Goal: Task Accomplishment & Management: Manage account settings

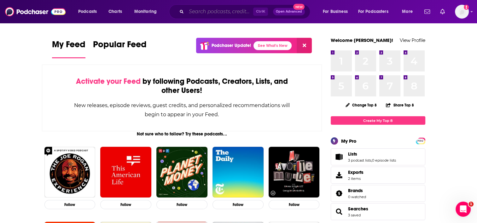
click at [225, 10] on input "Search podcasts, credits, & more..." at bounding box center [219, 12] width 67 height 10
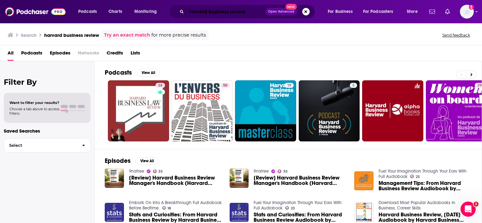
click at [198, 8] on input "harvard business review" at bounding box center [225, 12] width 79 height 10
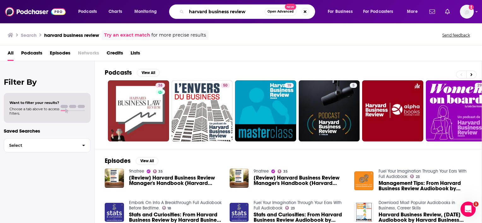
click at [198, 8] on input "harvard business review" at bounding box center [225, 12] width 78 height 10
type input "a16z"
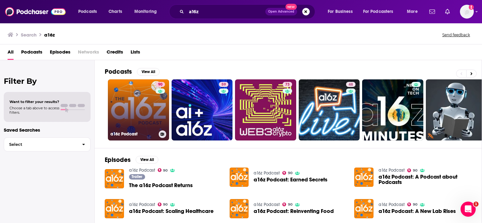
click at [144, 109] on link "90 a16z Podcast" at bounding box center [138, 109] width 61 height 61
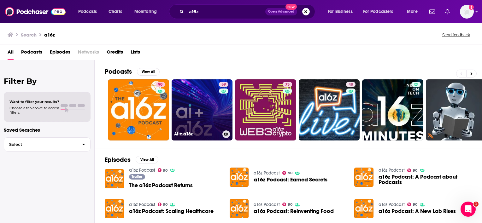
click at [204, 110] on link "59 AI + a16z" at bounding box center [202, 109] width 61 height 61
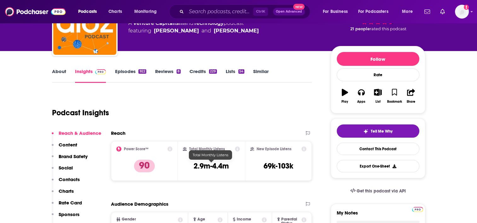
scroll to position [63, 0]
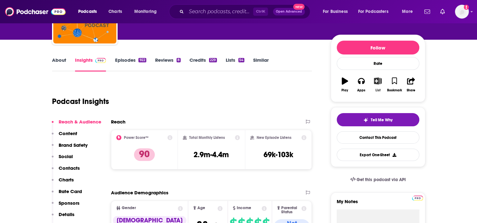
click at [377, 85] on button "List" at bounding box center [378, 84] width 16 height 23
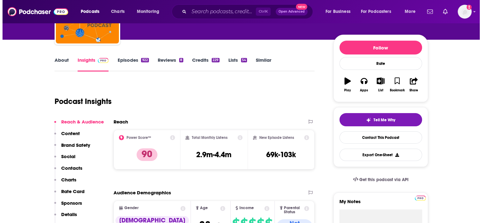
scroll to position [0, 0]
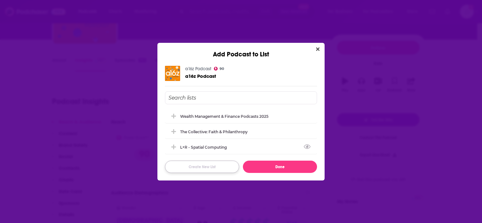
click at [208, 164] on button "Create New List" at bounding box center [202, 167] width 74 height 12
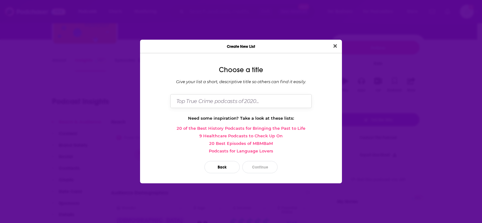
click at [239, 98] on input "Dialog" at bounding box center [240, 101] width 141 height 14
type input "BrainRidge - AI & Cloud Podcasts"
click at [262, 170] on button "Continue" at bounding box center [259, 167] width 35 height 12
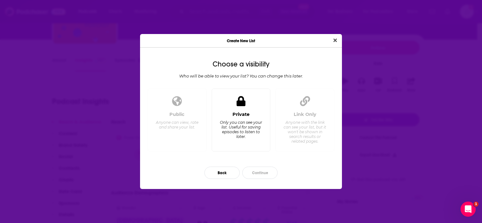
click at [240, 126] on div "Only you can see your list. Useful for saving episodes to listen to later." at bounding box center [240, 129] width 43 height 19
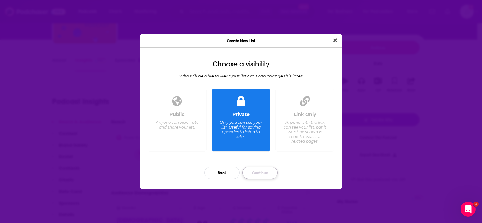
click at [254, 175] on button "Continue" at bounding box center [259, 173] width 35 height 12
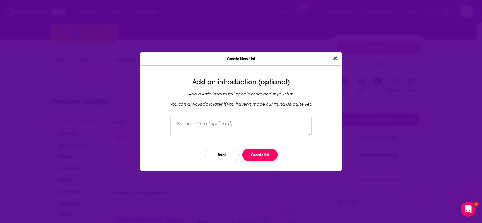
click at [254, 154] on button "Create list" at bounding box center [259, 155] width 35 height 12
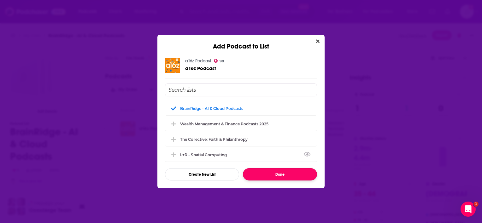
click at [272, 177] on button "Done" at bounding box center [280, 174] width 74 height 12
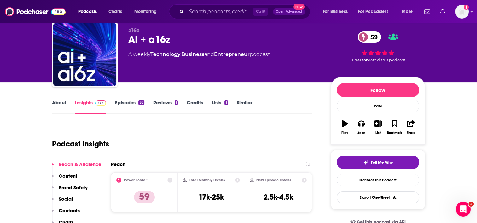
scroll to position [32, 0]
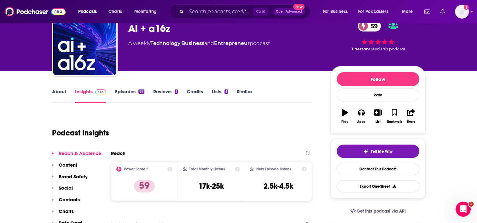
click at [62, 93] on link "About" at bounding box center [59, 96] width 14 height 15
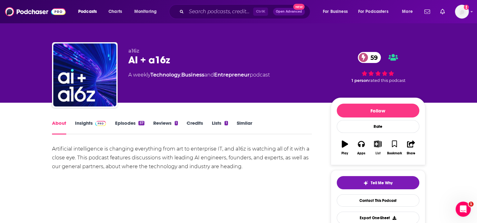
click at [377, 147] on icon "button" at bounding box center [378, 144] width 8 height 7
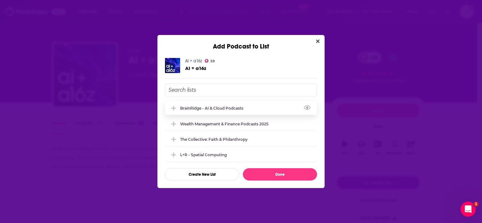
click at [214, 105] on div "BrainRidge - AI & Cloud Podcasts" at bounding box center [241, 108] width 152 height 14
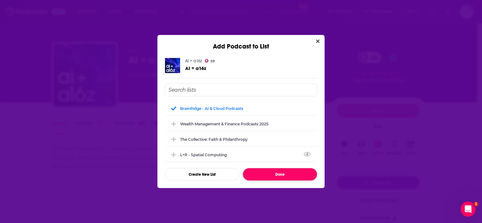
click at [267, 170] on button "Done" at bounding box center [280, 174] width 74 height 12
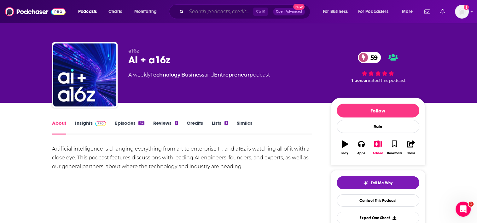
click at [247, 15] on input "Search podcasts, credits, & more..." at bounding box center [219, 12] width 67 height 10
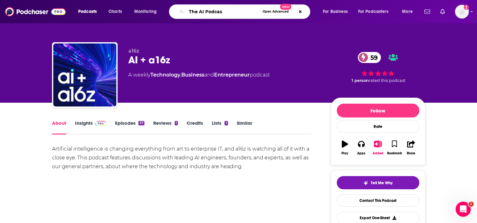
type input "The AI Podcast"
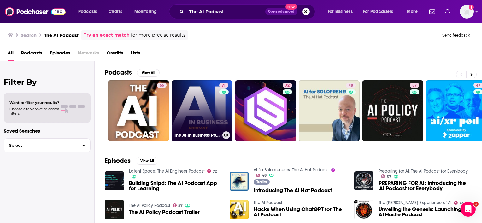
click at [198, 106] on link "71 The AI in Business Podcast" at bounding box center [202, 110] width 61 height 61
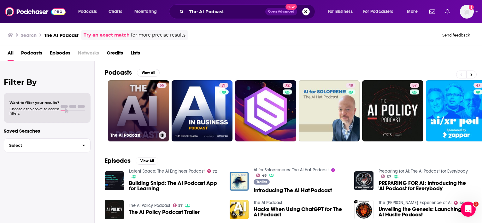
click at [149, 107] on link "55 The AI Podcast" at bounding box center [138, 110] width 61 height 61
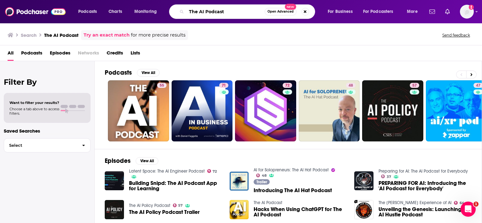
click at [226, 10] on input "The AI Podcast" at bounding box center [225, 12] width 78 height 10
type input "AWS Fix this"
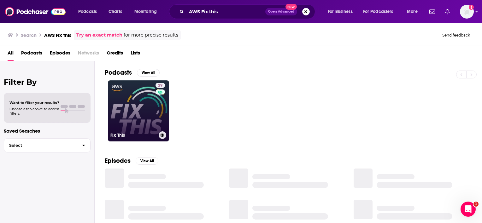
click at [144, 107] on link "29 Fix This" at bounding box center [138, 110] width 61 height 61
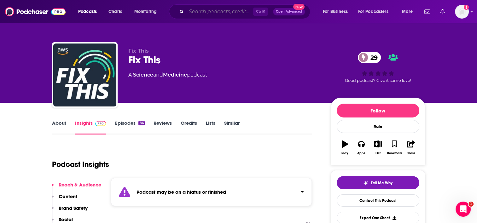
click at [225, 14] on input "Search podcasts, credits, & more..." at bounding box center [219, 12] width 67 height 10
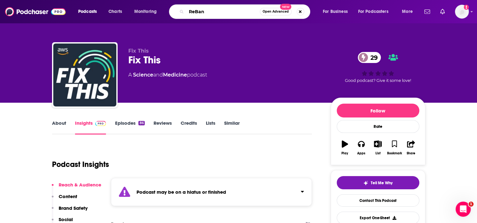
type input "ReBank"
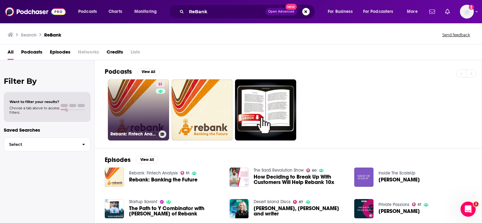
click at [140, 98] on link "51 Rebank: Fintech Analysis" at bounding box center [138, 109] width 61 height 61
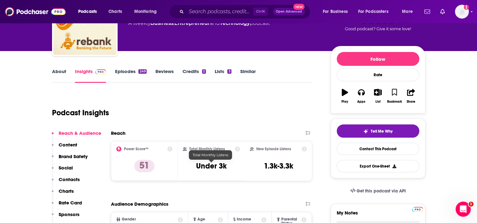
scroll to position [63, 0]
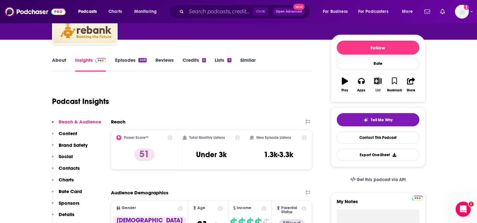
click at [380, 84] on icon "button" at bounding box center [378, 81] width 8 height 7
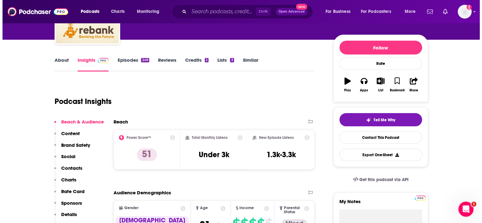
scroll to position [0, 0]
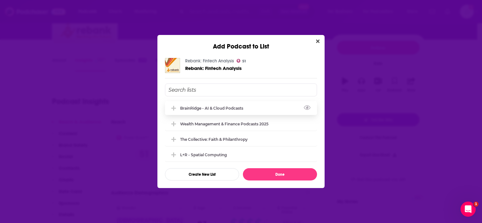
click at [227, 109] on div "BrainRidge - AI & Cloud Podcasts" at bounding box center [213, 108] width 67 height 5
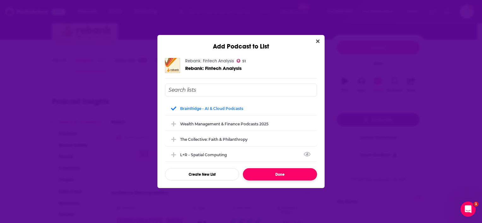
click at [278, 173] on button "Done" at bounding box center [280, 174] width 74 height 12
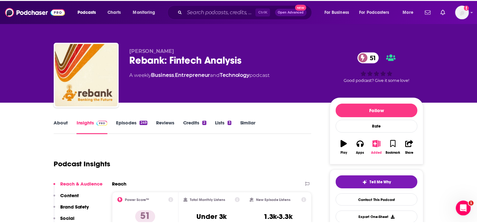
scroll to position [63, 0]
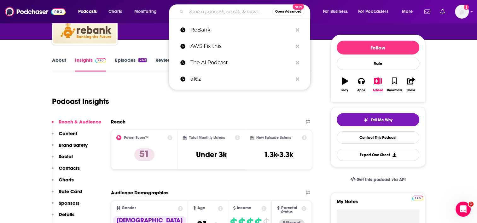
click at [228, 18] on div "Open Advanced New" at bounding box center [239, 11] width 141 height 15
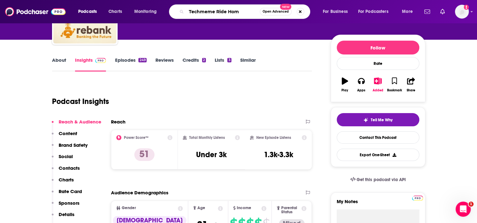
type input "Techmeme Ride Home"
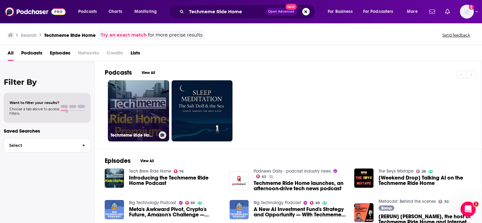
click at [143, 107] on link "Techmeme Ride Home Premium Feed" at bounding box center [138, 110] width 61 height 61
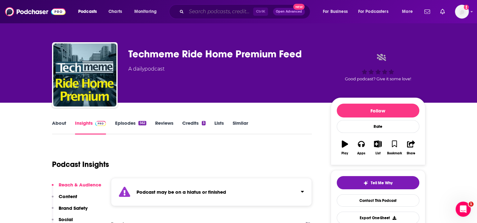
click at [215, 9] on input "Search podcasts, credits, & more..." at bounding box center [219, 12] width 67 height 10
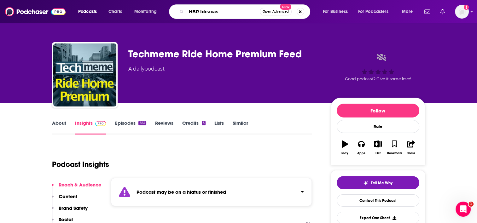
type input "HBR Ideacast"
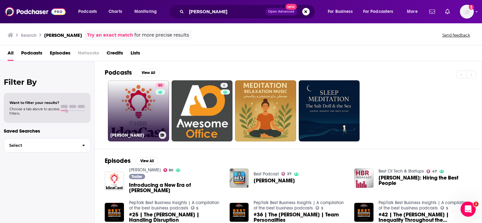
click at [141, 105] on link "80 HBR IdeaCast" at bounding box center [138, 110] width 61 height 61
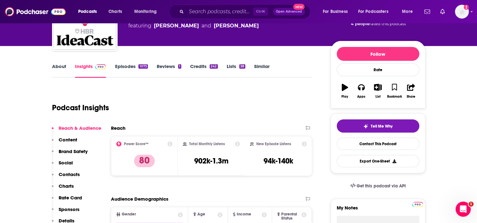
scroll to position [63, 0]
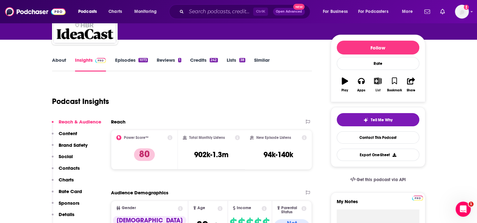
click at [376, 83] on icon "button" at bounding box center [378, 81] width 8 height 7
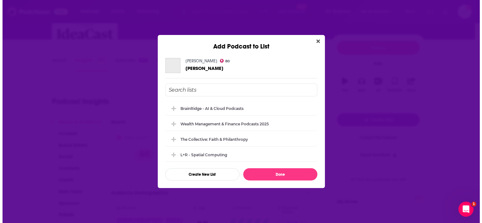
scroll to position [0, 0]
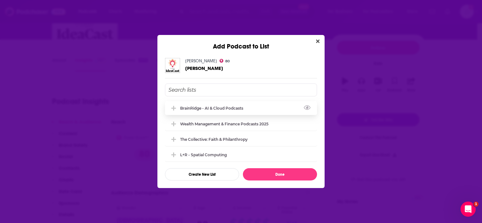
click at [204, 111] on div "BrainRidge - AI & Cloud Podcasts" at bounding box center [241, 108] width 152 height 14
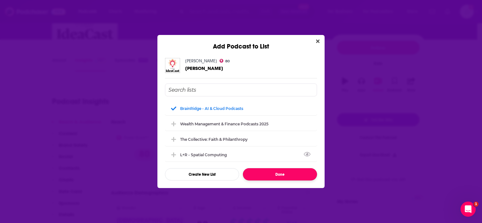
click at [269, 172] on button "Done" at bounding box center [280, 174] width 74 height 12
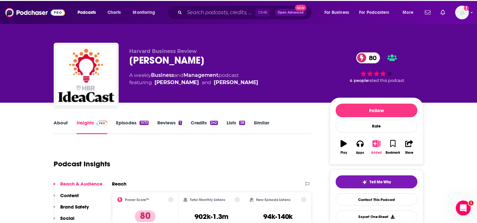
scroll to position [63, 0]
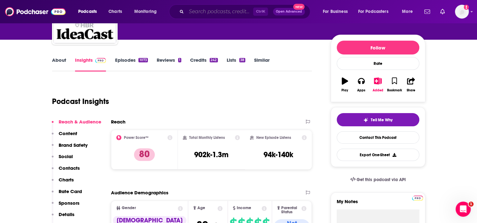
click at [239, 10] on input "Search podcasts, credits, & more..." at bounding box center [219, 12] width 67 height 10
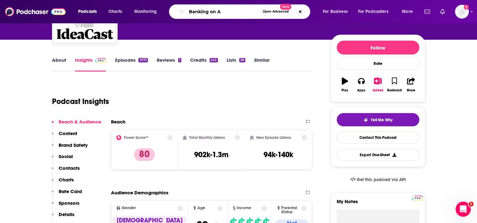
type input "Banking on AI"
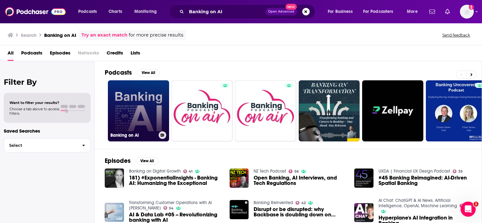
click at [141, 109] on link "Banking on AI" at bounding box center [138, 110] width 61 height 61
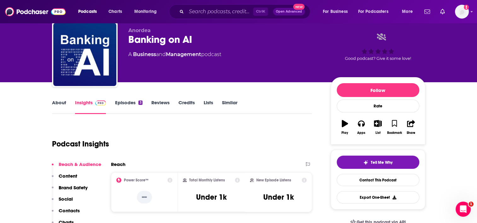
scroll to position [63, 0]
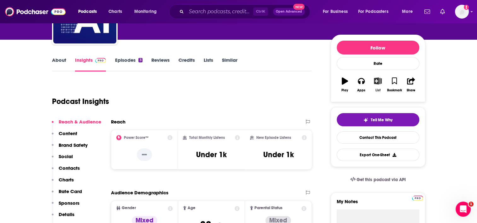
click at [378, 86] on button "List" at bounding box center [378, 84] width 16 height 23
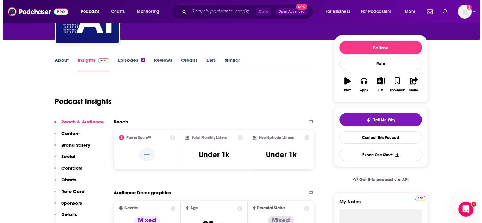
scroll to position [0, 0]
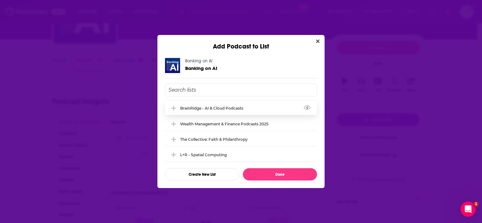
click at [243, 110] on div "BrainRidge - AI & Cloud Podcasts" at bounding box center [213, 108] width 67 height 5
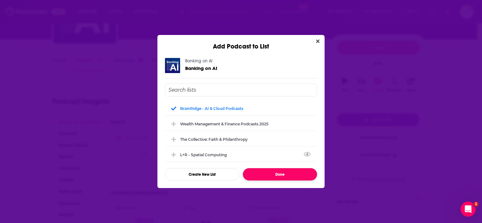
click at [284, 175] on button "Done" at bounding box center [280, 174] width 74 height 12
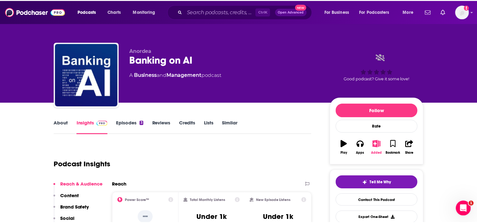
scroll to position [63, 0]
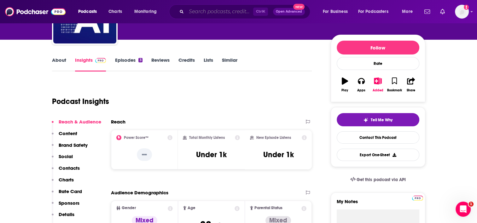
click at [210, 11] on input "Search podcasts, credits, & more..." at bounding box center [219, 12] width 67 height 10
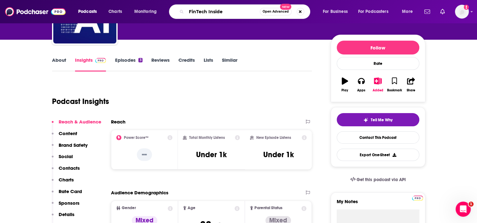
type input "FinTech Insider"
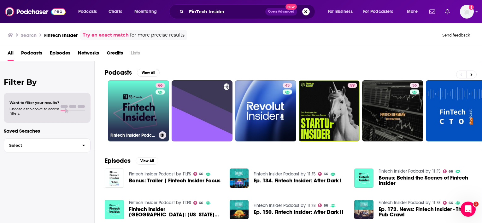
click at [132, 116] on link "66 Fintech Insider Podcast by 11:FS" at bounding box center [138, 110] width 61 height 61
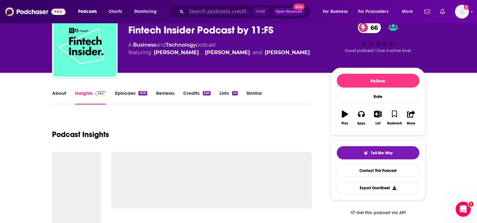
scroll to position [32, 0]
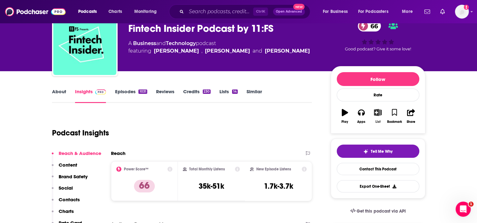
click at [376, 123] on div "List" at bounding box center [378, 122] width 5 height 4
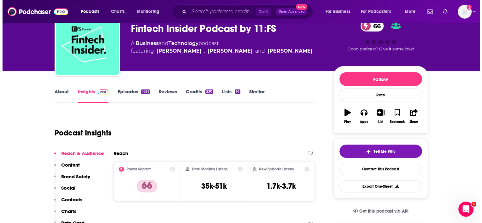
scroll to position [0, 0]
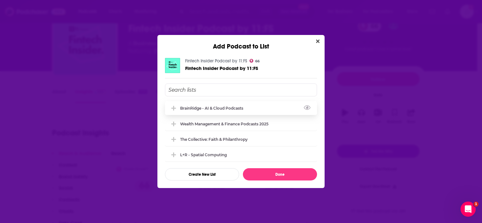
click at [247, 108] on div "BrainRidge - AI & Cloud Podcasts" at bounding box center [213, 108] width 67 height 5
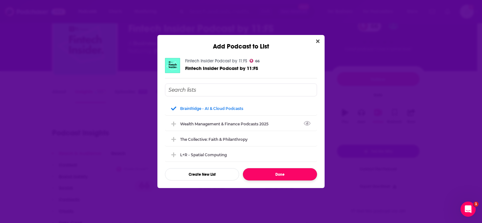
click at [280, 172] on button "Done" at bounding box center [280, 174] width 74 height 12
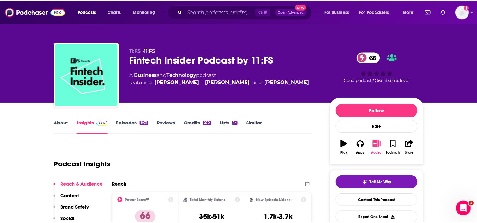
scroll to position [32, 0]
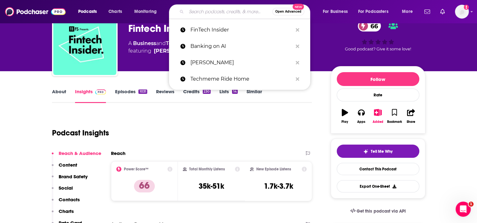
click at [234, 10] on input "Search podcasts, credits, & more..." at bounding box center [229, 12] width 86 height 10
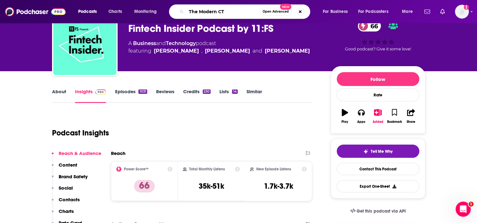
type input "The Modern CTO"
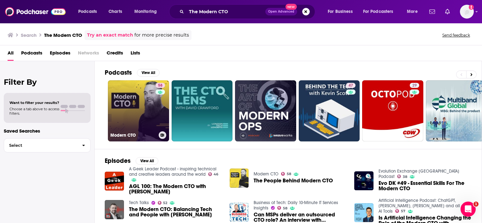
click at [146, 106] on link "58 Modern CTO" at bounding box center [138, 110] width 61 height 61
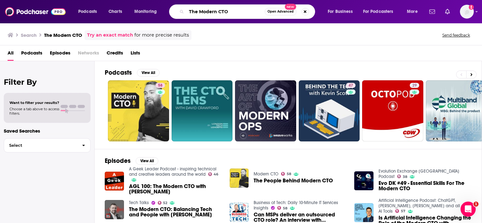
drag, startPoint x: 236, startPoint y: 13, endPoint x: 145, endPoint y: 17, distance: 91.5
click at [145, 17] on div "Podcasts Charts Monitoring The Modern CTO Open Advanced New For Business For Po…" at bounding box center [249, 11] width 350 height 15
type input "Cloudcast"
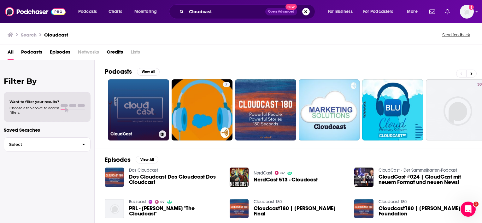
click at [135, 97] on link "CloudCast" at bounding box center [138, 109] width 61 height 61
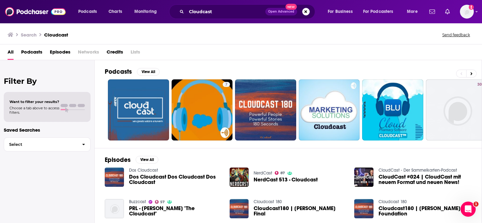
click at [474, 13] on div "Podcasts Charts Monitoring Cloudcast Open Advanced New For Business For Podcast…" at bounding box center [241, 11] width 482 height 23
click at [476, 11] on icon "Show profile menu" at bounding box center [476, 12] width 3 height 4
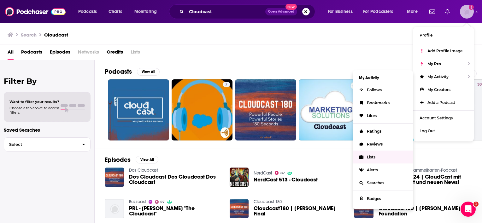
click at [369, 158] on span "Lists" at bounding box center [371, 157] width 9 height 5
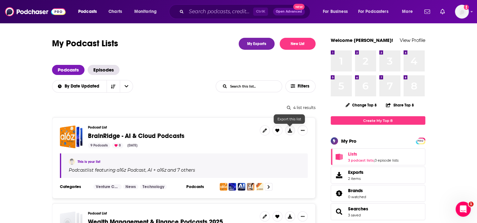
click at [286, 132] on button at bounding box center [290, 131] width 10 height 10
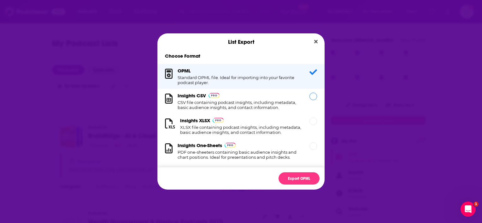
click at [304, 93] on div "Insights CSV CSV file containing podcast insights, including metadata, basic au…" at bounding box center [240, 101] width 167 height 25
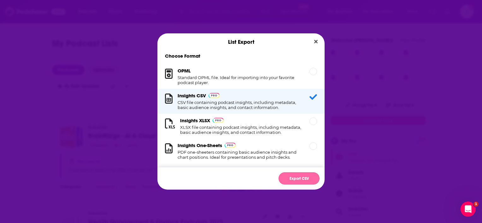
click at [308, 178] on button "Export CSV" at bounding box center [298, 178] width 41 height 12
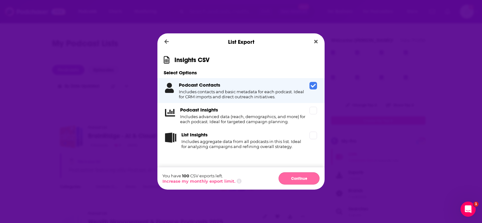
click at [301, 180] on button "Continue" at bounding box center [298, 178] width 41 height 12
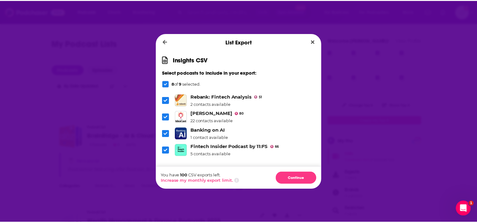
scroll to position [63, 0]
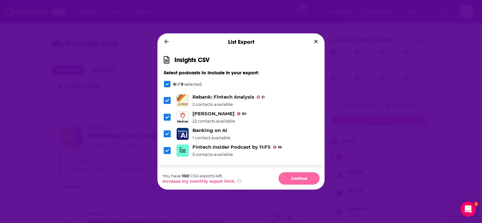
click at [301, 184] on button "Continue" at bounding box center [298, 178] width 41 height 12
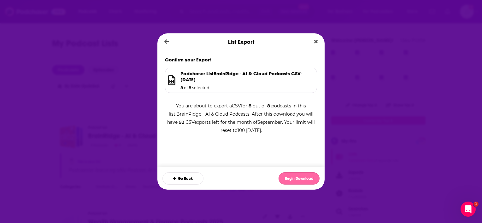
click at [295, 177] on button "Begin Download" at bounding box center [298, 178] width 41 height 12
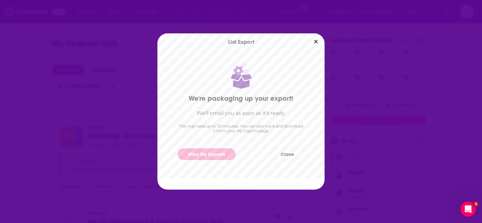
click at [222, 155] on link "View My Exports" at bounding box center [207, 155] width 58 height 12
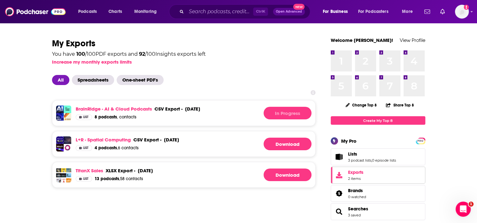
click at [363, 177] on span "2 items" at bounding box center [355, 179] width 15 height 4
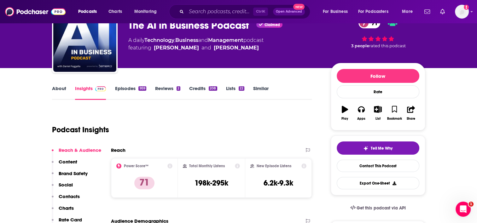
scroll to position [63, 0]
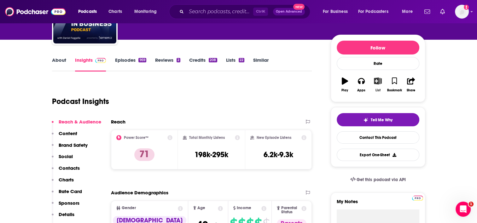
click at [376, 86] on button "List" at bounding box center [378, 84] width 16 height 23
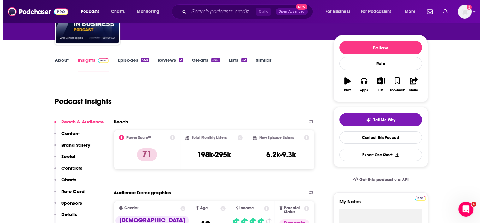
scroll to position [0, 0]
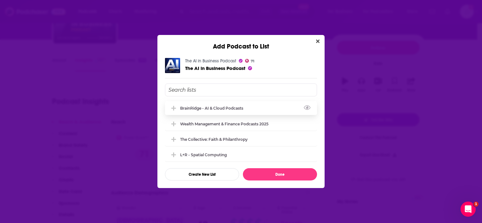
click at [210, 113] on div "BrainRidge - AI & Cloud Podcasts" at bounding box center [241, 108] width 152 height 14
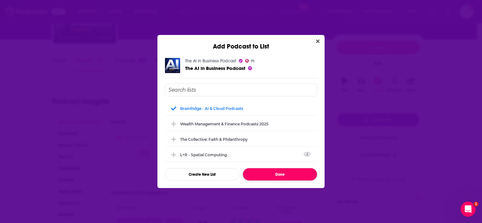
click at [280, 172] on button "Done" at bounding box center [280, 174] width 74 height 12
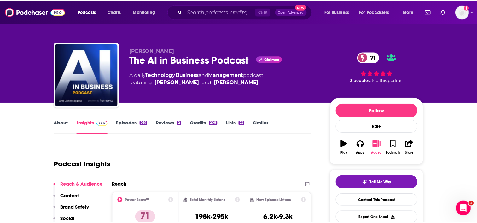
scroll to position [63, 0]
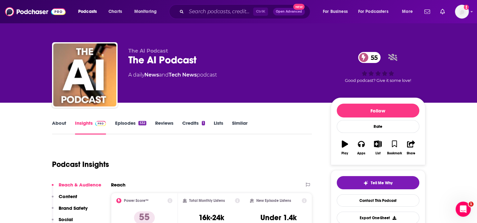
click at [61, 126] on link "About" at bounding box center [59, 127] width 14 height 15
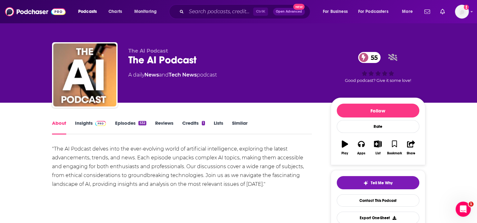
click at [132, 126] on link "Episodes 532" at bounding box center [130, 127] width 31 height 15
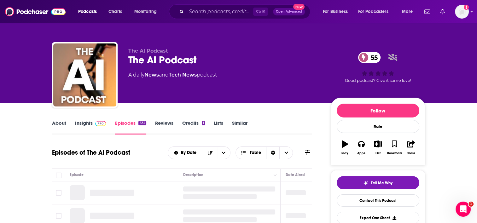
click at [379, 148] on button "List" at bounding box center [378, 148] width 16 height 23
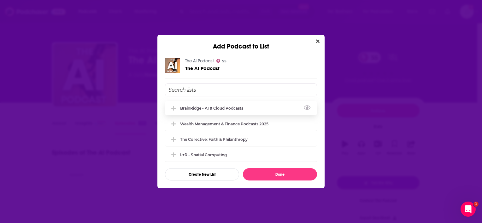
click at [219, 111] on div "BrainRidge - AI & Cloud Podcasts" at bounding box center [241, 108] width 152 height 14
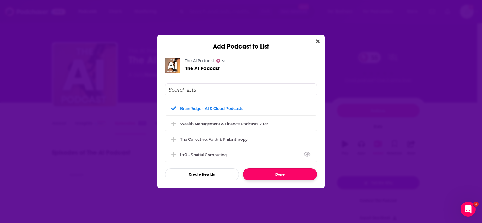
click at [269, 174] on button "Done" at bounding box center [280, 174] width 74 height 12
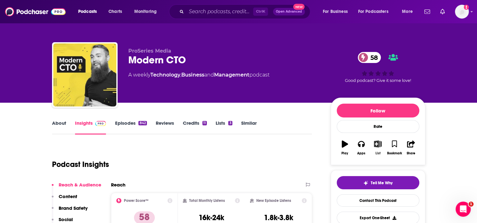
click at [376, 142] on icon "button" at bounding box center [378, 144] width 8 height 7
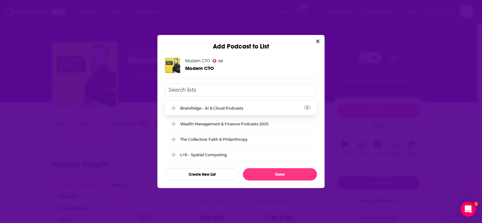
click at [227, 109] on div "BrainRidge - AI & Cloud Podcasts" at bounding box center [213, 108] width 67 height 5
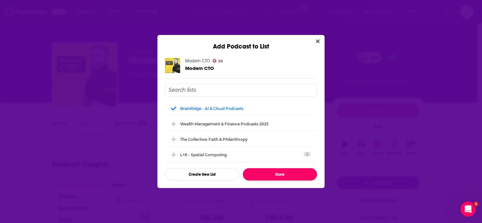
click at [282, 177] on button "Done" at bounding box center [280, 174] width 74 height 12
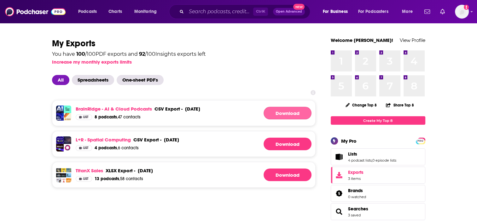
click at [282, 110] on link "Download" at bounding box center [288, 113] width 48 height 13
